Goal: Entertainment & Leisure: Consume media (video, audio)

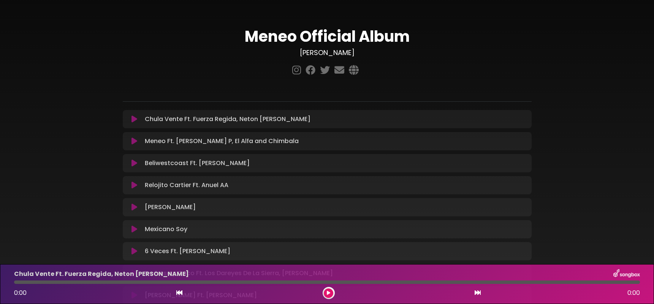
click at [136, 118] on icon at bounding box center [134, 119] width 6 height 8
click at [328, 292] on icon at bounding box center [328, 293] width 3 height 5
